Goal: Transaction & Acquisition: Purchase product/service

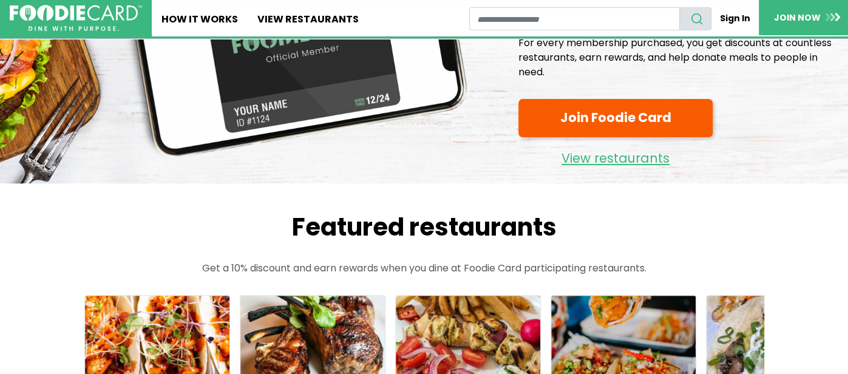
scroll to position [109, 0]
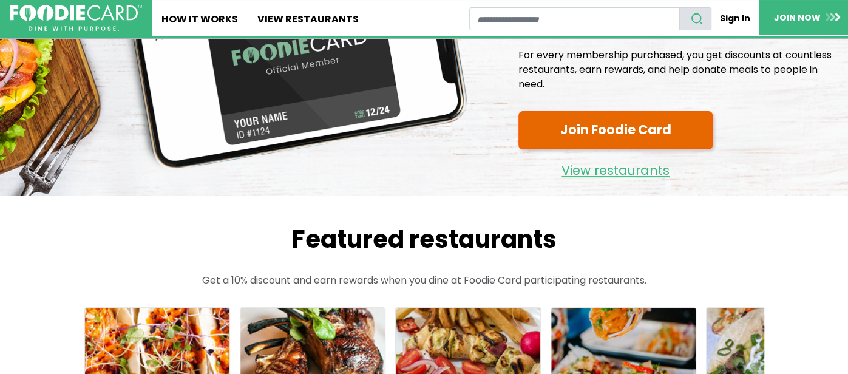
click at [556, 137] on link "Join Foodie Card" at bounding box center [616, 130] width 194 height 38
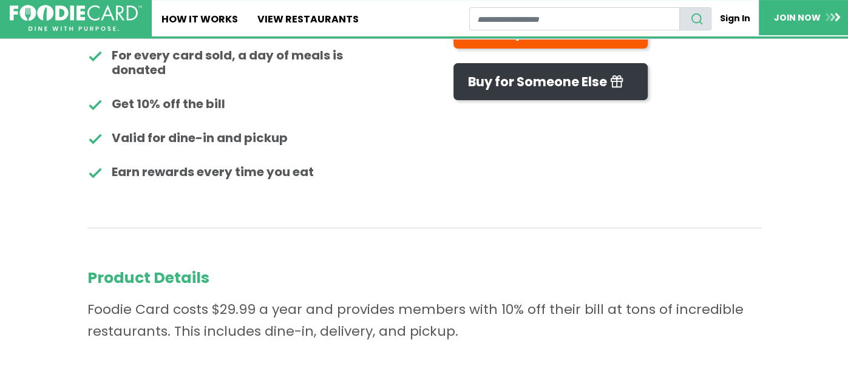
scroll to position [279, 0]
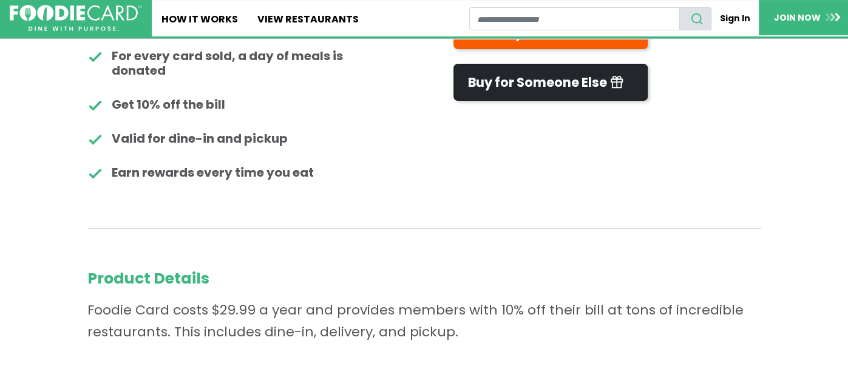
click at [502, 90] on link "Buy for Someone Else" at bounding box center [551, 82] width 194 height 37
